Goal: Task Accomplishment & Management: Complete application form

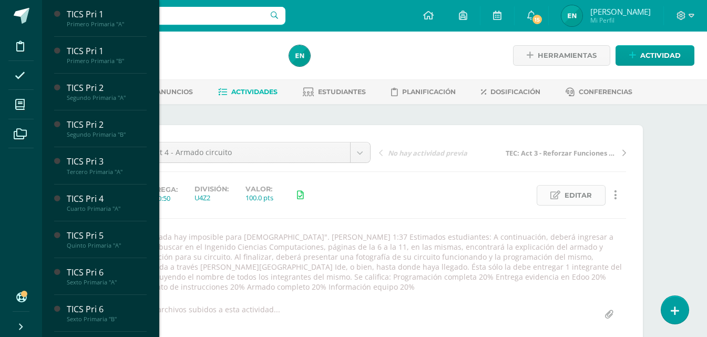
click at [580, 196] on span "Editar" at bounding box center [578, 195] width 27 height 19
click at [0, 0] on div at bounding box center [0, 0] width 0 height 0
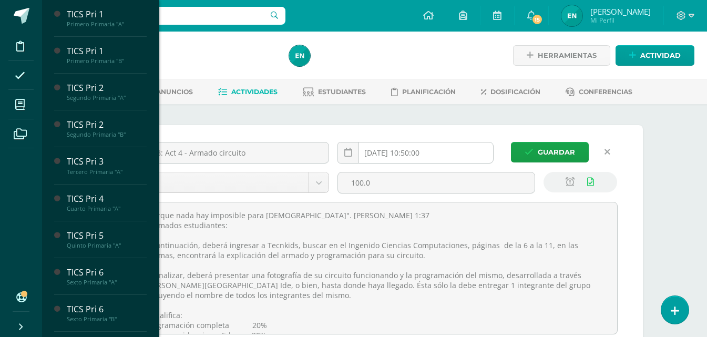
click at [433, 159] on input "2025-09-05 10:50:00" at bounding box center [415, 152] width 155 height 21
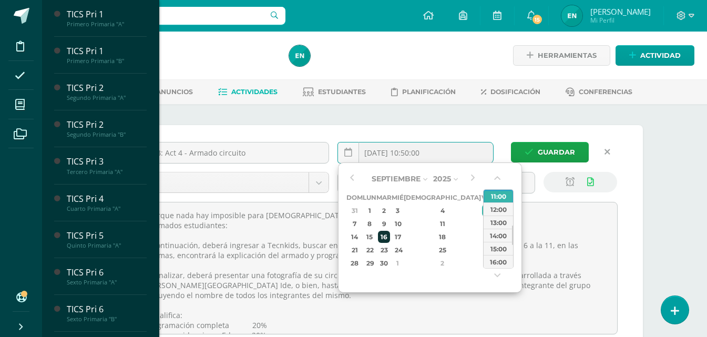
click at [390, 236] on div "16" at bounding box center [384, 237] width 12 height 12
click at [505, 258] on div "23:00" at bounding box center [498, 261] width 29 height 13
click at [505, 258] on textarea ""Porque nada hay imposible para Dios". Lucas 1:37 Estimados estudiantes: A cont…" at bounding box center [374, 267] width 485 height 131
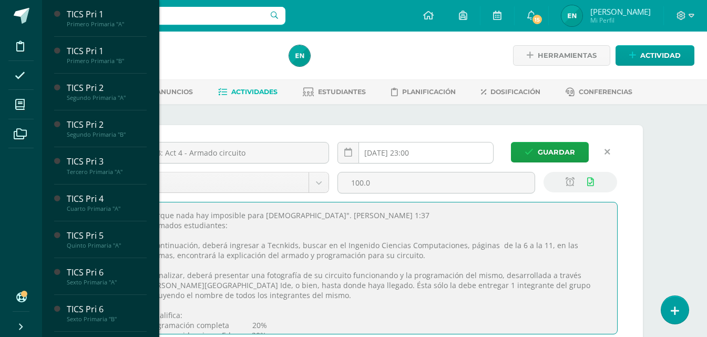
click at [445, 146] on input "2025-09-16 23:00" at bounding box center [415, 152] width 155 height 21
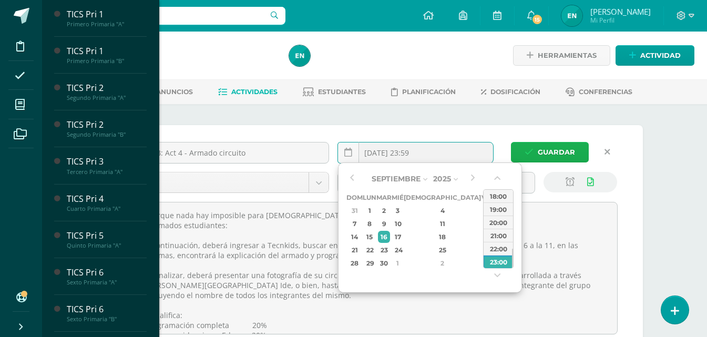
type input "2025-09-16 23:59"
click at [560, 156] on span "Guardar" at bounding box center [556, 151] width 37 height 19
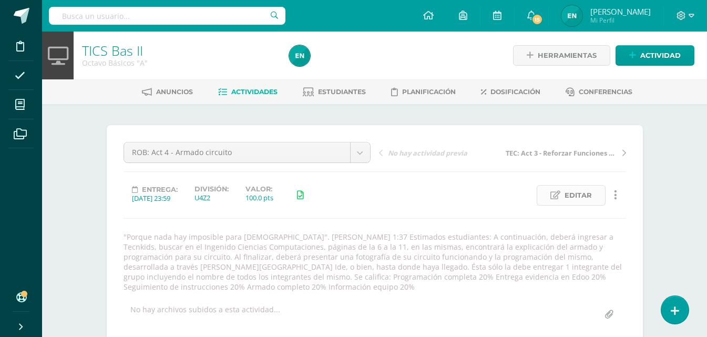
scroll to position [1, 0]
click at [566, 185] on span "Editar" at bounding box center [578, 194] width 27 height 19
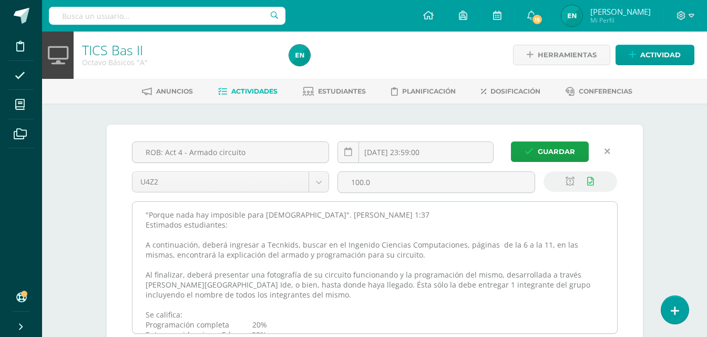
click at [145, 218] on textarea ""Porque nada hay imposible para Dios". Lucas 1:37 Estimados estudiantes: A cont…" at bounding box center [374, 267] width 485 height 131
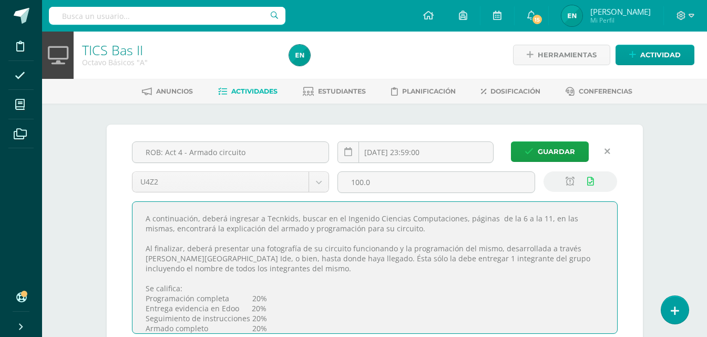
scroll to position [36, 0]
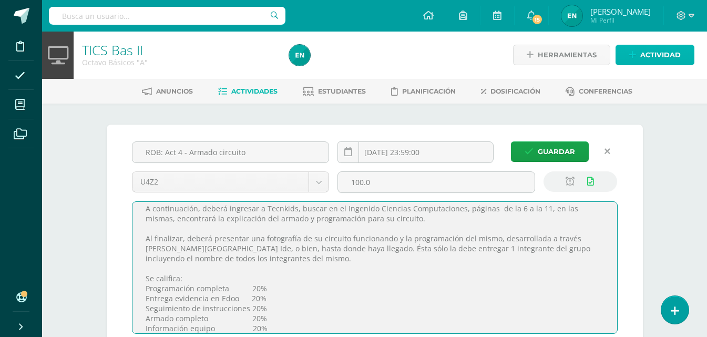
click at [665, 64] on span "Actividad" at bounding box center [660, 54] width 40 height 19
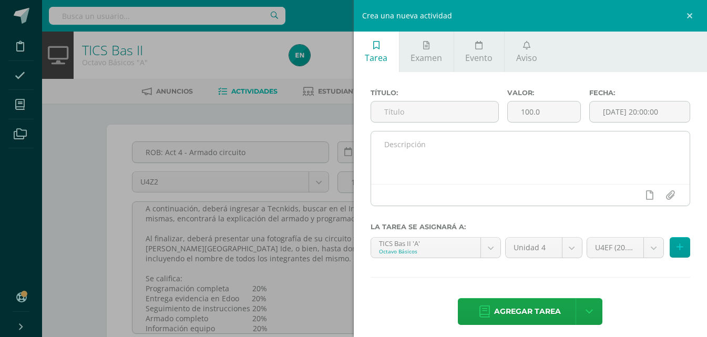
click at [408, 162] on textarea at bounding box center [530, 157] width 319 height 53
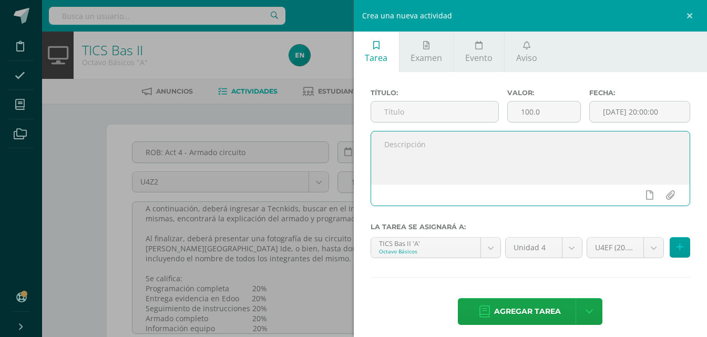
paste textarea ""Porque nada hay imposible para Dios". Lucas 1:37 Estimados estudiantes: A cont…"
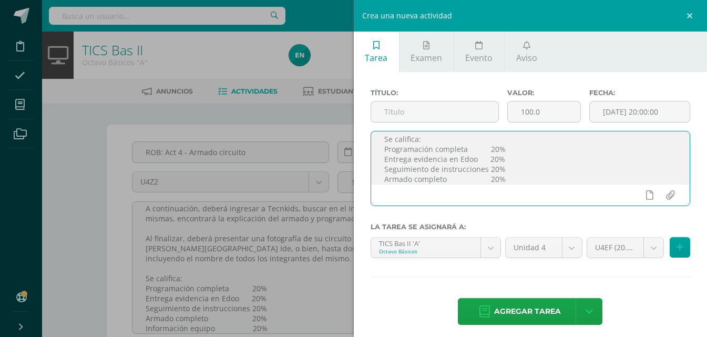
scroll to position [143, 0]
drag, startPoint x: 383, startPoint y: 180, endPoint x: 519, endPoint y: 186, distance: 135.8
click at [519, 186] on div ""Porque nada hay imposible para Dios". Lucas 1:37 Estimados estudiantes: A cont…" at bounding box center [531, 168] width 320 height 75
click at [500, 140] on textarea ""Porque nada hay imposible para Dios". Lucas 1:37 Estimados estudiantes: A cont…" at bounding box center [530, 157] width 319 height 53
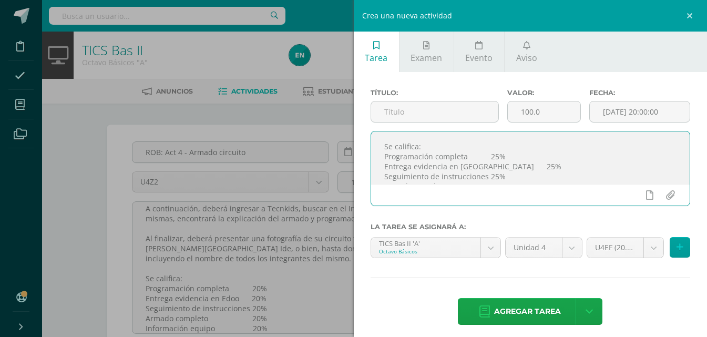
click at [461, 170] on textarea ""Porque nada hay imposible para Dios". Lucas 1:37 Estimados estudiantes: A cont…" at bounding box center [530, 157] width 319 height 53
click at [449, 177] on textarea ""Porque nada hay imposible para Dios". Lucas 1:37 Estimados estudiantes: A cont…" at bounding box center [530, 157] width 319 height 53
type textarea ""Porque nada hay imposible para Dios". Lucas 1:37 Estimados estudiantes: A cont…"
click at [646, 196] on icon at bounding box center [649, 194] width 7 height 9
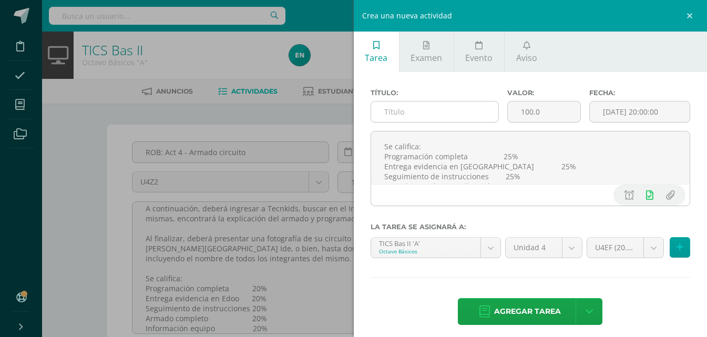
click at [435, 117] on input "text" at bounding box center [434, 111] width 127 height 21
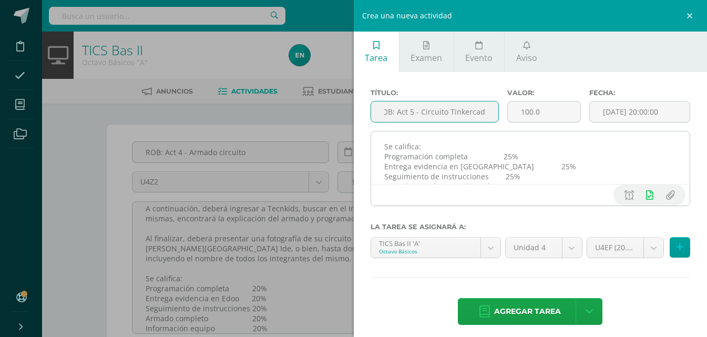
scroll to position [23, 0]
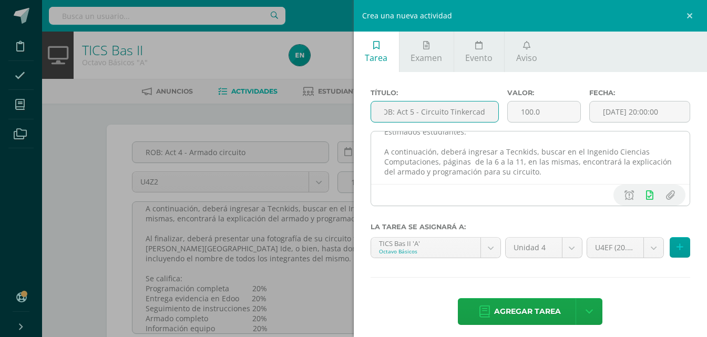
type input "ROB: Act 5 - Circuito Tinkercad"
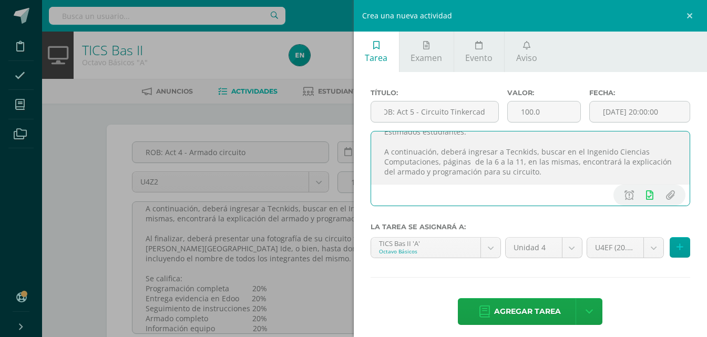
scroll to position [0, 0]
drag, startPoint x: 496, startPoint y: 161, endPoint x: 525, endPoint y: 159, distance: 29.0
click at [525, 159] on textarea ""Porque nada hay imposible para Dios". Lucas 1:37 Estimados estudiantes: A cont…" at bounding box center [530, 157] width 319 height 53
click at [522, 152] on textarea ""Porque nada hay imposible para Dios". Lucas 1:37 Estimados estudiantes: A cont…" at bounding box center [530, 157] width 319 height 53
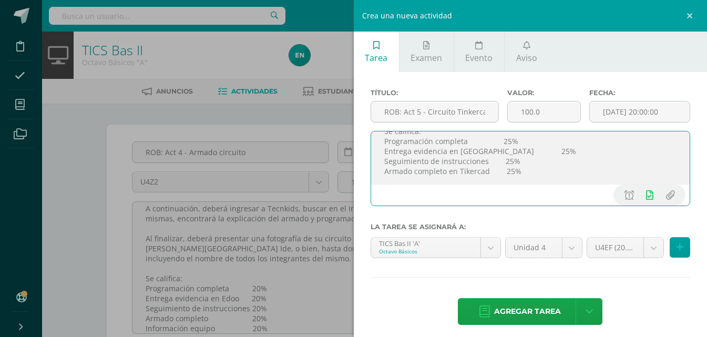
scroll to position [90, 0]
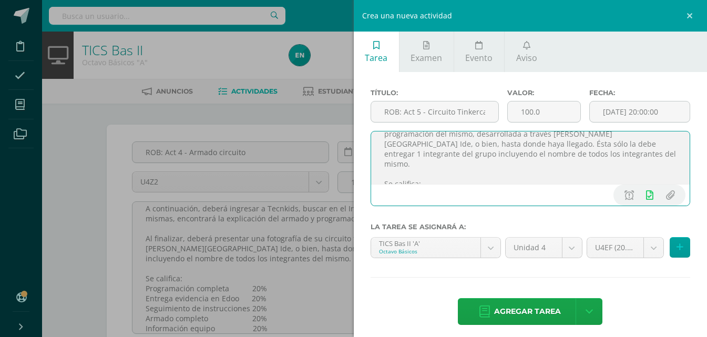
click at [606, 159] on textarea ""Porque nada hay imposible para Dios". Lucas 1:37 Estimados estudiantes: A cont…" at bounding box center [530, 157] width 319 height 53
click at [597, 154] on textarea ""Porque nada hay imposible para Dios". Lucas 1:37 Estimados estudiantes: A cont…" at bounding box center [530, 157] width 319 height 53
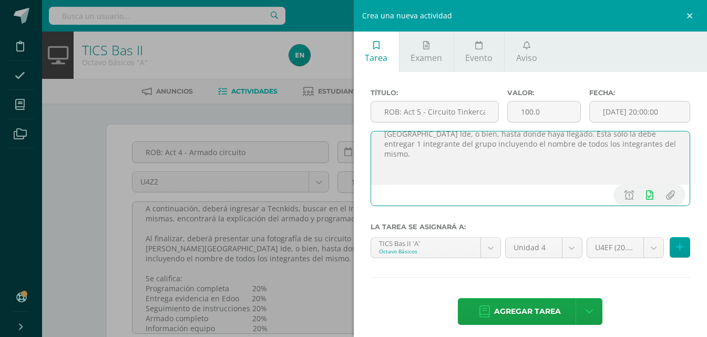
scroll to position [110, 0]
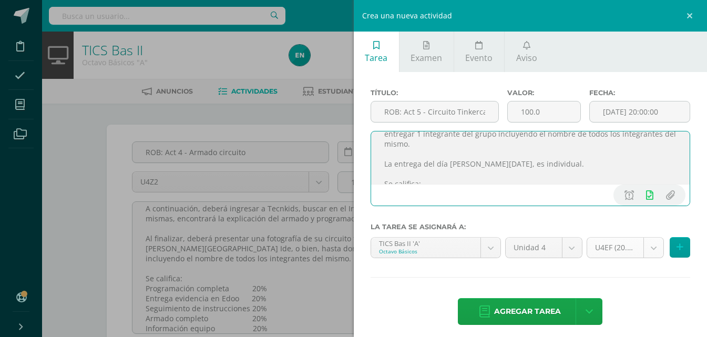
type textarea ""Porque nada hay imposible para [DEMOGRAPHIC_DATA]". [PERSON_NAME] 1:37 Estimad…"
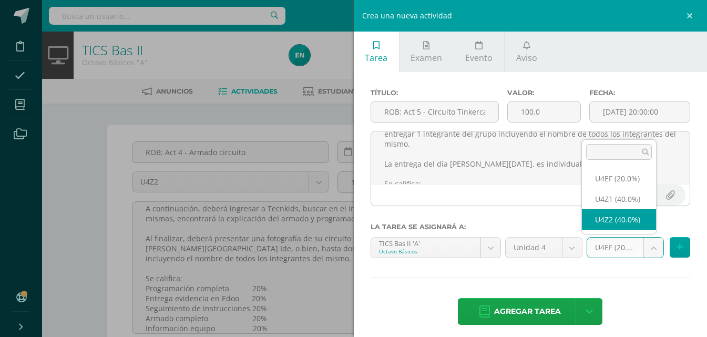
select select "31508"
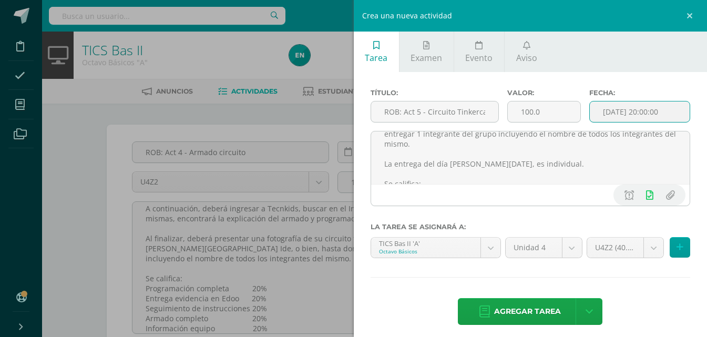
click at [637, 117] on input "[DATE] 20:00:00" at bounding box center [640, 111] width 100 height 21
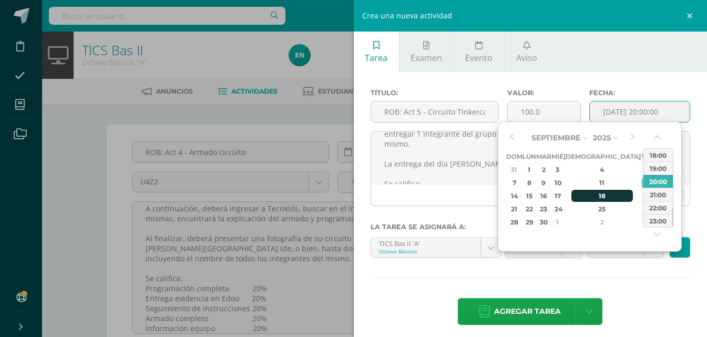
click at [590, 194] on div "18" at bounding box center [602, 196] width 62 height 12
click at [657, 218] on div "23:00" at bounding box center [657, 220] width 29 height 13
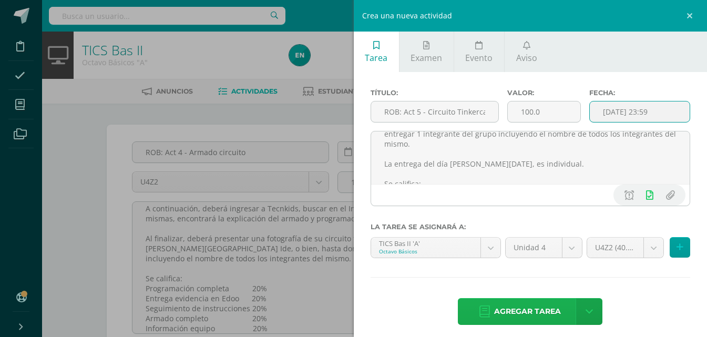
type input "2025-09-18 23:59"
click at [534, 312] on span "Agregar tarea" at bounding box center [527, 312] width 67 height 26
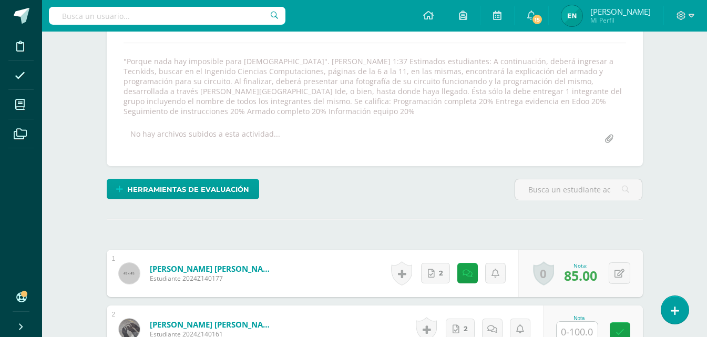
scroll to position [123, 0]
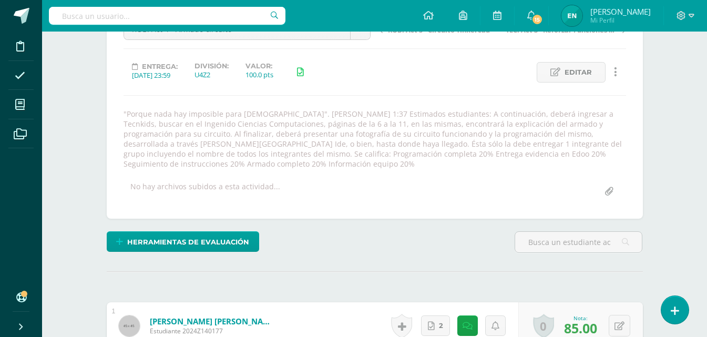
click at [604, 192] on input "file" at bounding box center [609, 191] width 21 height 21
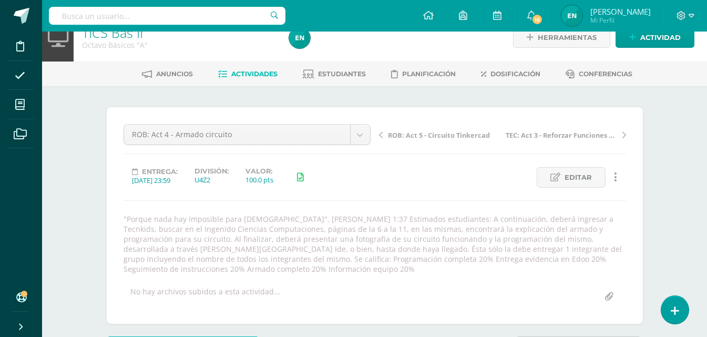
scroll to position [70, 0]
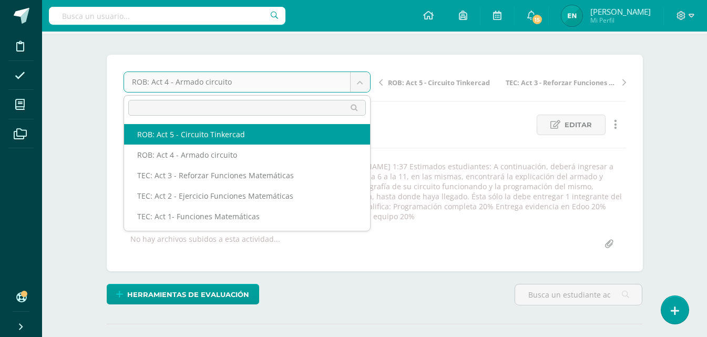
select select "/dashboard/teacher/grade-activity/32521/"
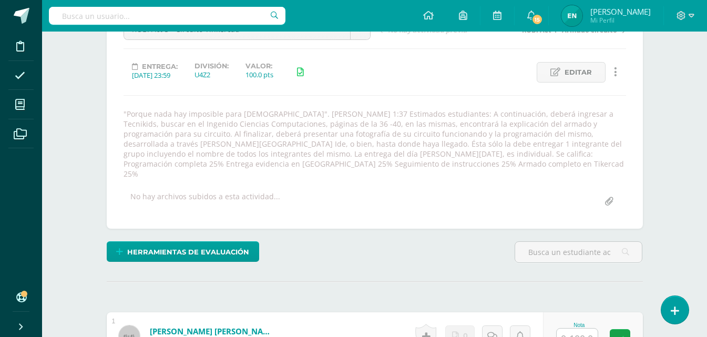
scroll to position [18, 0]
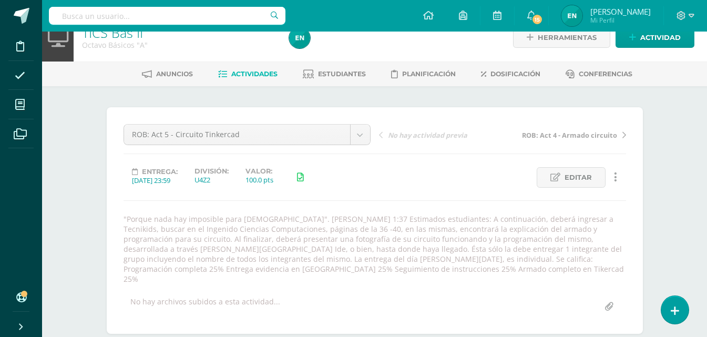
click at [606, 301] on input "file" at bounding box center [609, 307] width 21 height 21
type input "C:\fakepath\Circuito.pdf"
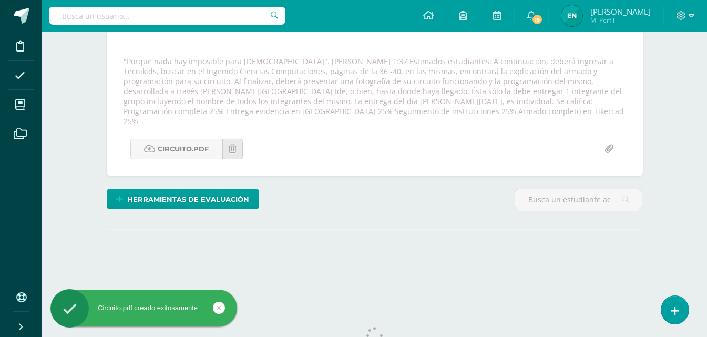
scroll to position [123, 0]
